Goal: Task Accomplishment & Management: Use online tool/utility

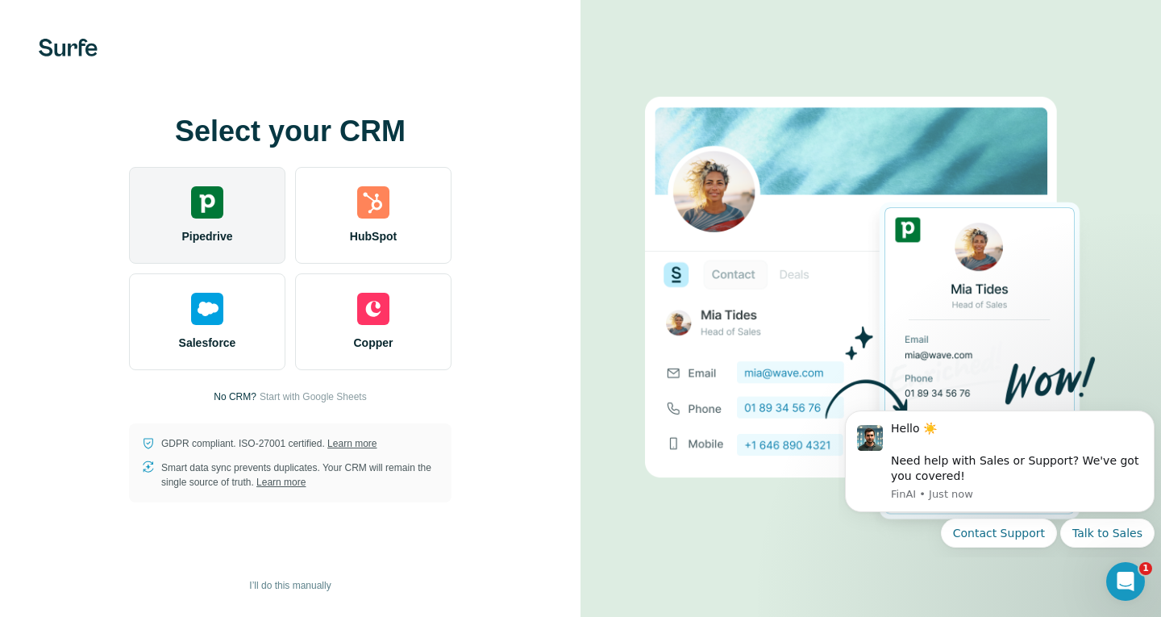
click at [208, 194] on img at bounding box center [207, 202] width 32 height 32
